Goal: Navigation & Orientation: Find specific page/section

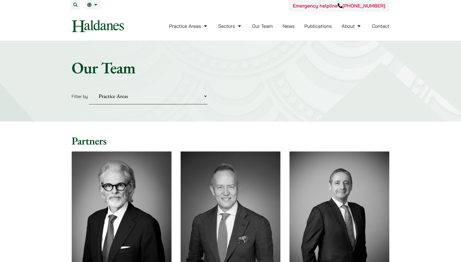
click at [113, 27] on img at bounding box center [98, 26] width 52 height 12
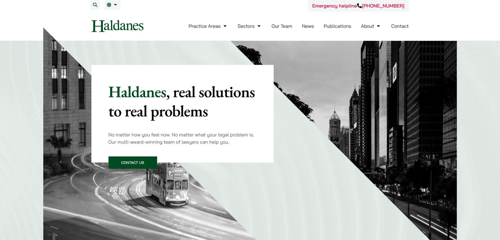
drag, startPoint x: 126, startPoint y: 28, endPoint x: 325, endPoint y: 0, distance: 200.9
click at [282, 25] on link "Our Team" at bounding box center [282, 26] width 21 height 6
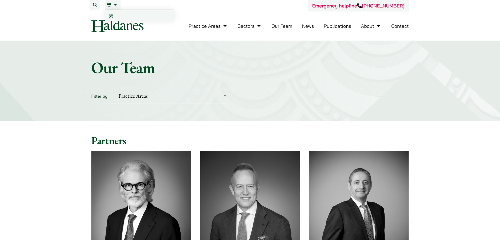
click at [114, 22] on img at bounding box center [117, 26] width 52 height 12
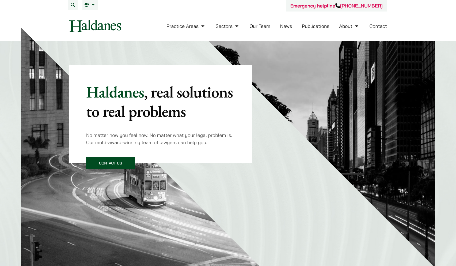
click at [95, 28] on img at bounding box center [95, 26] width 52 height 12
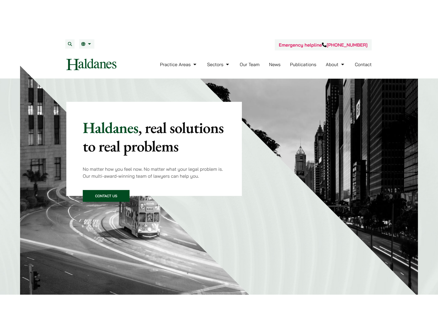
scroll to position [1, 0]
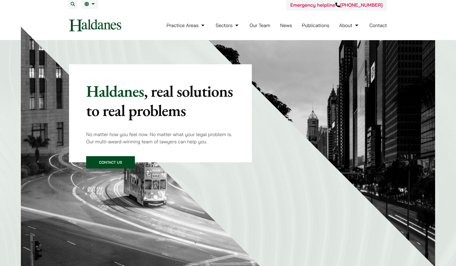
click at [255, 27] on link "Our Team" at bounding box center [259, 25] width 21 height 6
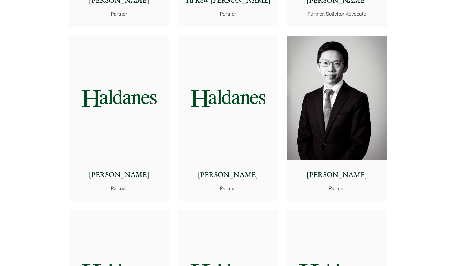
scroll to position [652, 0]
